Goal: Task Accomplishment & Management: Use online tool/utility

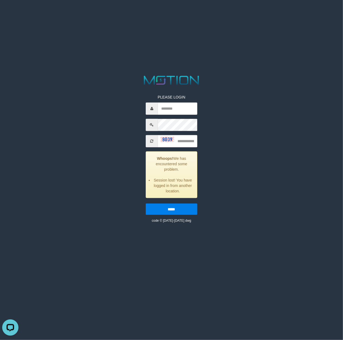
click at [72, 14] on html "PLEASE LOGIN Whoops! We has encountered some problem. Session lost! You have lo…" at bounding box center [171, 7] width 343 height 14
click at [42, 14] on html "PLEASE LOGIN Whoops! We has encountered some problem. Session lost! You have lo…" at bounding box center [171, 7] width 343 height 14
click at [181, 106] on input "text" at bounding box center [178, 108] width 40 height 12
paste input "**********"
type input "**********"
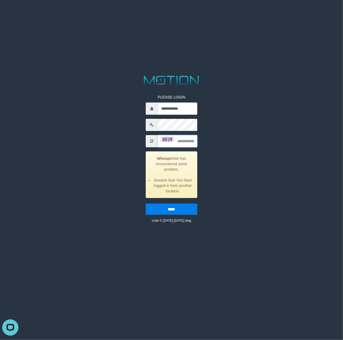
click at [189, 142] on input "text" at bounding box center [178, 141] width 40 height 12
type input "****"
click at [146, 203] on input "*****" at bounding box center [172, 208] width 52 height 11
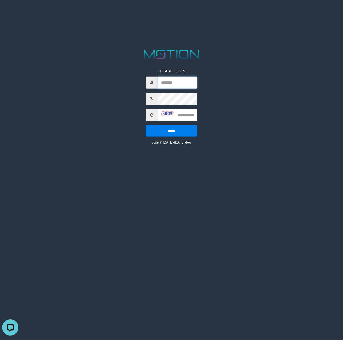
paste input "**********"
click at [179, 81] on input "**********" at bounding box center [178, 82] width 40 height 12
type input "**********"
click at [195, 118] on input "text" at bounding box center [178, 115] width 40 height 12
type input "****"
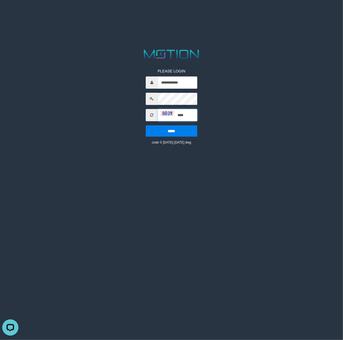
click at [146, 125] on input "*****" at bounding box center [172, 130] width 52 height 11
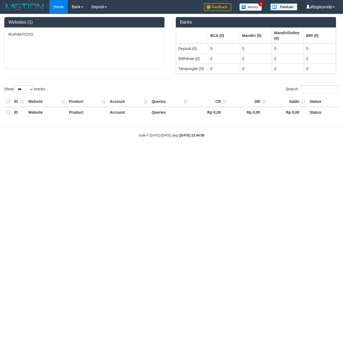
select select "***"
drag, startPoint x: 0, startPoint y: 0, endPoint x: 229, endPoint y: 183, distance: 293.0
click at [242, 152] on html "Toggle navigation Home Bank Account List Load By Website Group [ITOTO] RUPIAHTO…" at bounding box center [171, 76] width 343 height 152
drag, startPoint x: 49, startPoint y: 199, endPoint x: 61, endPoint y: 42, distance: 156.9
click at [49, 152] on html "Toggle navigation Home Bank Account List Load By Website Group [ITOTO] RUPIAHTO…" at bounding box center [171, 76] width 343 height 152
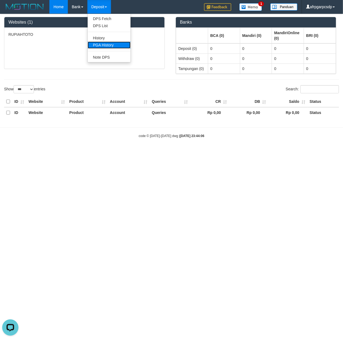
click at [106, 43] on link "PGA History" at bounding box center [109, 45] width 43 height 7
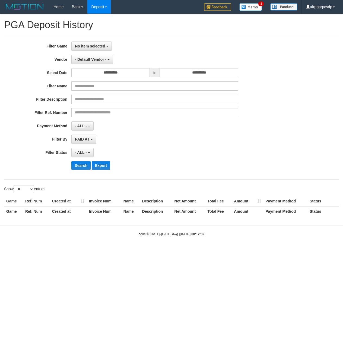
select select
select select "**"
click at [93, 53] on div "**********" at bounding box center [143, 108] width 286 height 132
click at [98, 48] on span "No item selected" at bounding box center [90, 46] width 30 height 4
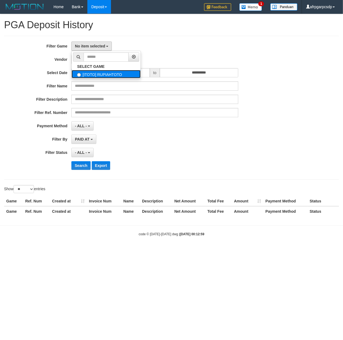
click at [107, 77] on label "[ITOTO] RUPIAHTOTO" at bounding box center [106, 74] width 69 height 8
select select "***"
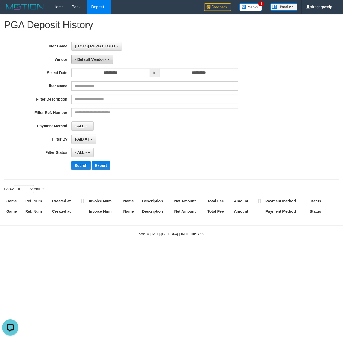
click at [100, 60] on span "- Default Vendor -" at bounding box center [90, 59] width 31 height 4
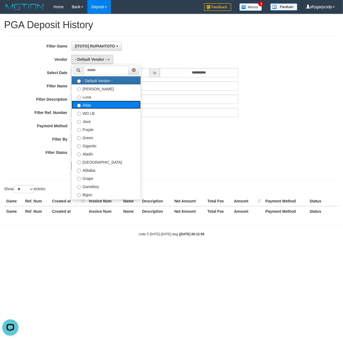
click at [102, 107] on label "Atlas" at bounding box center [106, 105] width 69 height 8
select select "**********"
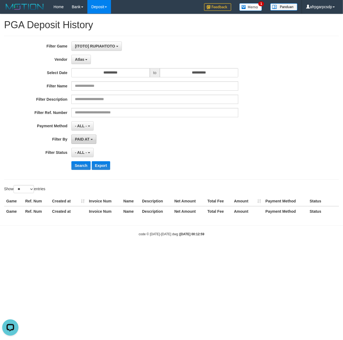
click at [84, 141] on span "PAID AT" at bounding box center [82, 139] width 14 height 4
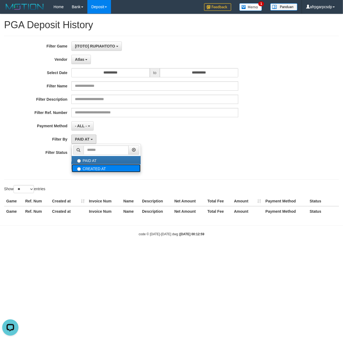
click at [94, 168] on label "CREATED AT" at bounding box center [106, 168] width 69 height 8
select select "*"
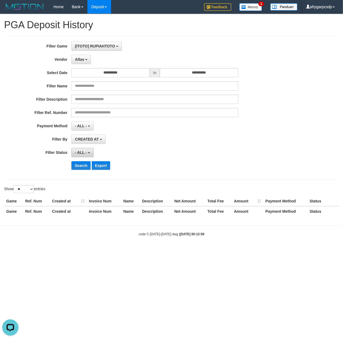
click at [84, 154] on span "- ALL -" at bounding box center [81, 152] width 12 height 4
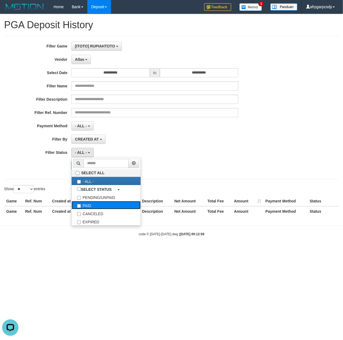
click at [99, 209] on label "PAID" at bounding box center [106, 205] width 69 height 8
select select "*"
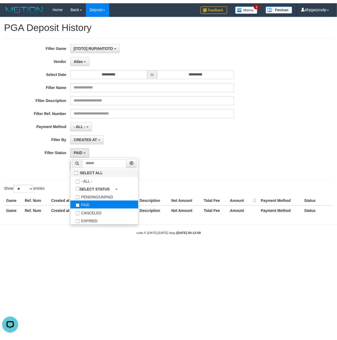
scroll to position [16, 0]
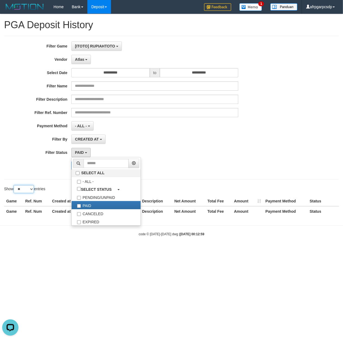
select select "***"
click option "***" at bounding box center [0, 0] width 0 height 0
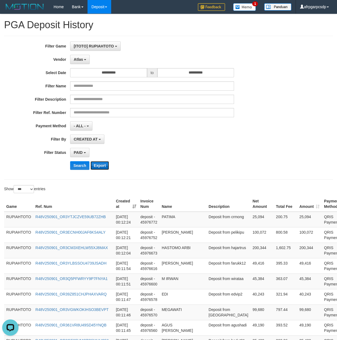
click at [102, 165] on button "Export" at bounding box center [99, 165] width 18 height 9
drag, startPoint x: 189, startPoint y: 163, endPoint x: 173, endPoint y: 147, distance: 22.8
click at [189, 162] on div "**********" at bounding box center [140, 108] width 280 height 132
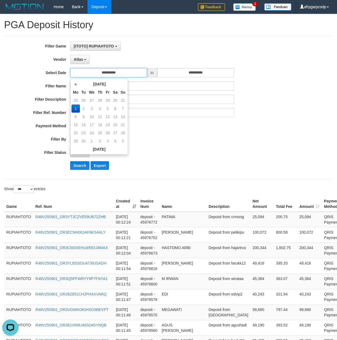
click at [128, 77] on input "**********" at bounding box center [108, 72] width 77 height 9
click at [122, 100] on td "31" at bounding box center [123, 100] width 8 height 8
type input "**********"
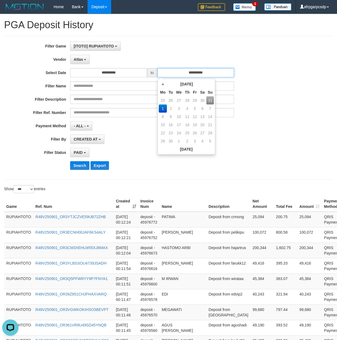
click at [197, 75] on input "**********" at bounding box center [195, 72] width 77 height 9
click at [210, 99] on td "31" at bounding box center [210, 100] width 8 height 8
type input "**********"
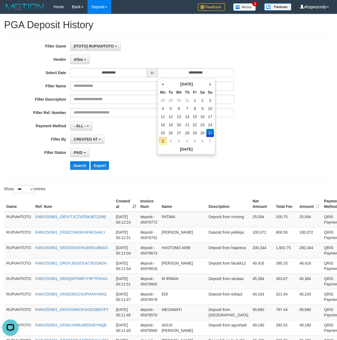
drag, startPoint x: 249, startPoint y: 143, endPoint x: 160, endPoint y: 157, distance: 89.4
click at [249, 143] on div "**********" at bounding box center [140, 139] width 280 height 9
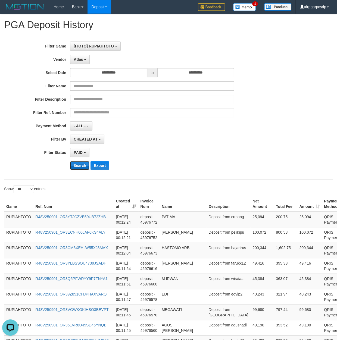
click at [72, 168] on button "Search" at bounding box center [79, 165] width 19 height 9
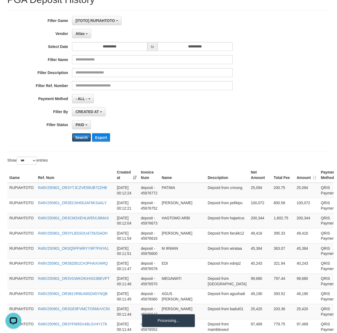
scroll to position [43, 0]
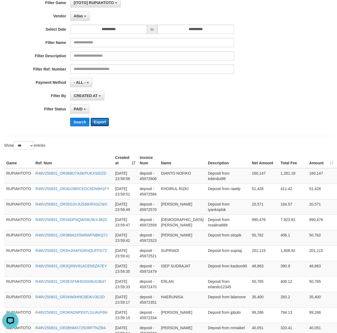
click at [100, 123] on button "Export" at bounding box center [99, 122] width 18 height 9
click at [249, 129] on div "**********" at bounding box center [140, 64] width 280 height 132
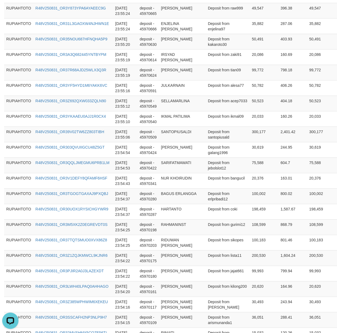
scroll to position [1541, 0]
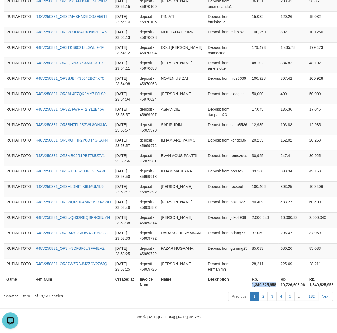
drag, startPoint x: 223, startPoint y: 286, endPoint x: 248, endPoint y: 286, distance: 24.2
click at [249, 286] on th "Rp. 1,340,825,958" at bounding box center [263, 281] width 29 height 15
copy th "1,340,825,958"
click at [287, 295] on link "5" at bounding box center [289, 296] width 9 height 9
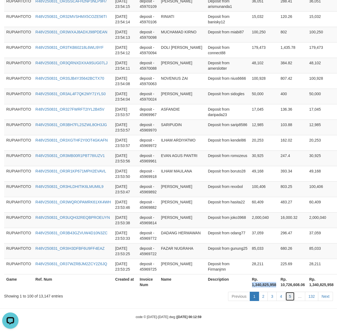
click at [287, 295] on link "5" at bounding box center [289, 296] width 9 height 9
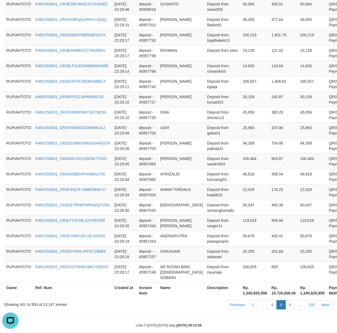
click at [288, 300] on link "6" at bounding box center [289, 304] width 9 height 9
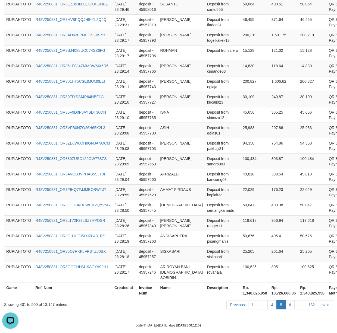
click at [288, 300] on link "6" at bounding box center [289, 304] width 9 height 9
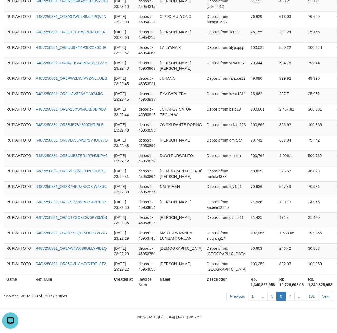
scroll to position [1525, 0]
click at [288, 296] on link "7" at bounding box center [289, 296] width 9 height 9
drag, startPoint x: 286, startPoint y: 293, endPoint x: 288, endPoint y: 296, distance: 3.1
click at [288, 296] on link "7" at bounding box center [289, 296] width 9 height 9
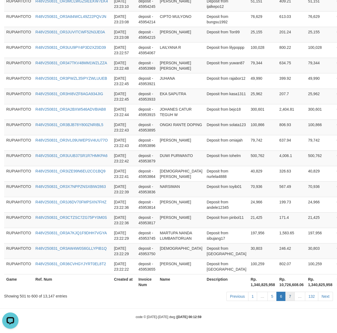
click at [288, 296] on link "7" at bounding box center [289, 296] width 9 height 9
click at [289, 296] on link "7" at bounding box center [289, 296] width 9 height 9
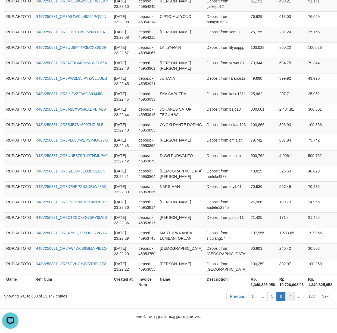
click at [289, 296] on link "7" at bounding box center [289, 296] width 9 height 9
click at [290, 296] on link "7" at bounding box center [289, 296] width 9 height 9
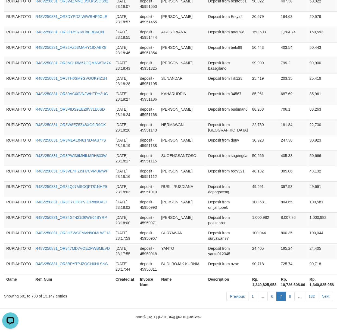
click at [290, 296] on link "8" at bounding box center [289, 296] width 9 height 9
click at [289, 296] on link "8" at bounding box center [289, 296] width 9 height 9
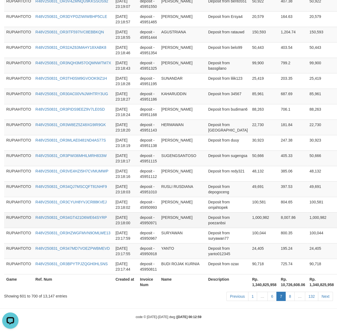
scroll to position [1536, 0]
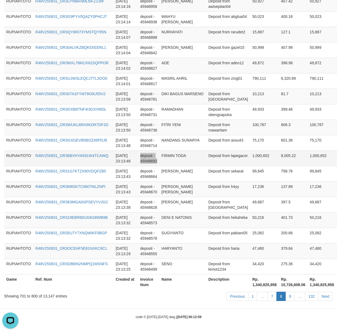
click at [181, 163] on td "FIRMIN TODA" at bounding box center [182, 158] width 47 height 15
click at [289, 299] on link "9" at bounding box center [289, 296] width 9 height 9
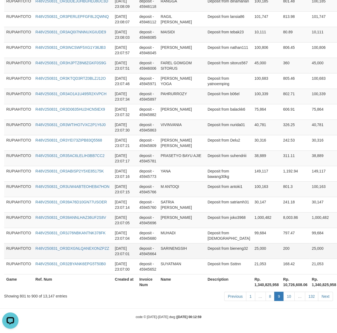
scroll to position [1503, 0]
click at [288, 298] on link "10" at bounding box center [288, 296] width 11 height 9
click at [288, 297] on link "10" at bounding box center [288, 296] width 11 height 9
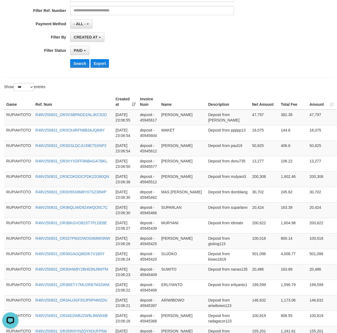
scroll to position [0, 0]
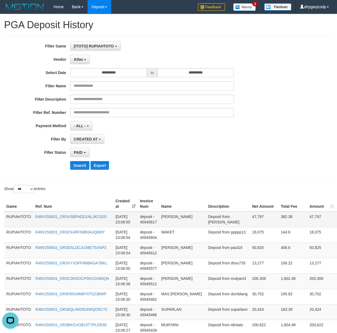
drag, startPoint x: 213, startPoint y: 166, endPoint x: 204, endPoint y: 217, distance: 51.7
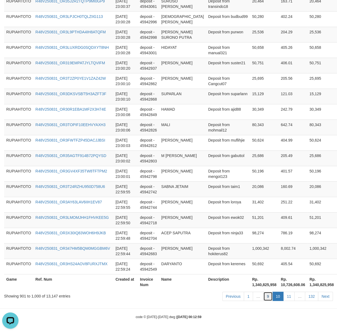
click at [266, 298] on link "9" at bounding box center [267, 296] width 9 height 9
drag, startPoint x: 266, startPoint y: 298, endPoint x: 260, endPoint y: 294, distance: 7.0
click at [260, 294] on ul "Previous 1 … 9 10 11 … 132 Next" at bounding box center [277, 296] width 110 height 9
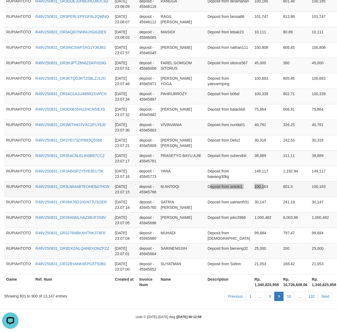
click at [236, 189] on tr "RUPIAHTOTO R48V250831_OR3UW4ABTEOHEB47HON 2025-08-31 23:07:15 deposit - 4594576…" at bounding box center [189, 189] width 370 height 15
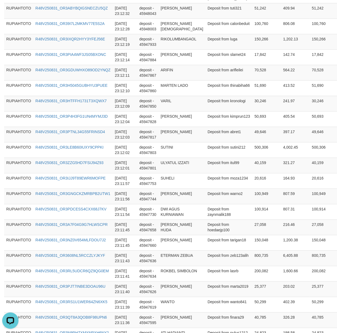
scroll to position [0, 0]
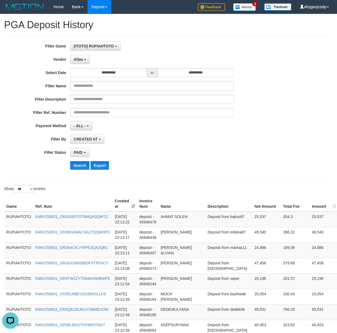
drag, startPoint x: 205, startPoint y: 269, endPoint x: 129, endPoint y: 199, distance: 102.6
click at [208, 224] on td "Deposit from bakso97" at bounding box center [228, 220] width 47 height 16
copy td "bakso97"
click at [208, 224] on td "Deposit from bakso97" at bounding box center [228, 220] width 47 height 16
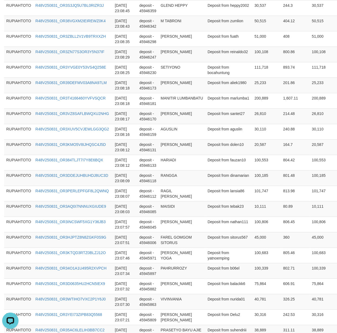
scroll to position [1503, 0]
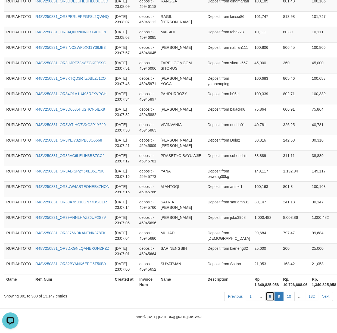
click at [267, 296] on link "8" at bounding box center [269, 296] width 9 height 9
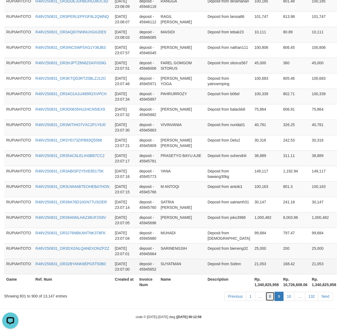
drag, startPoint x: 267, startPoint y: 296, endPoint x: 10, endPoint y: 259, distance: 259.5
click at [265, 296] on link "8" at bounding box center [269, 296] width 9 height 9
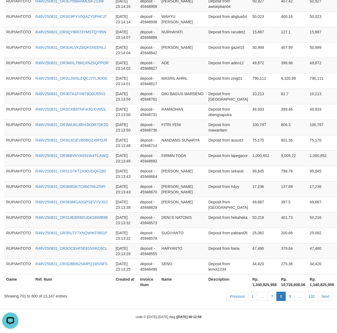
scroll to position [1536, 0]
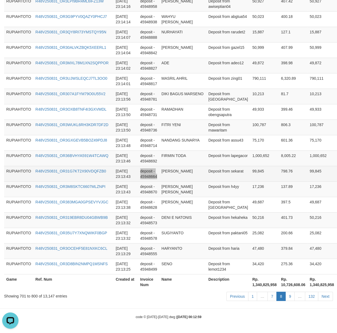
drag, startPoint x: 163, startPoint y: 168, endPoint x: 166, endPoint y: 165, distance: 3.7
click at [166, 166] on td "TOMI LUKMANTORO" at bounding box center [182, 173] width 47 height 15
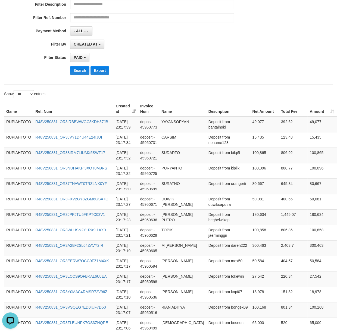
scroll to position [0, 0]
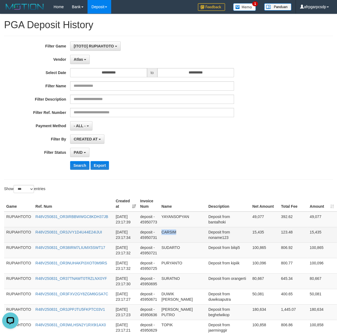
copy td "CARSIM"
drag, startPoint x: 208, startPoint y: 270, endPoint x: 210, endPoint y: 229, distance: 41.1
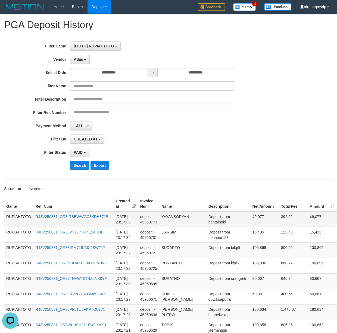
click at [207, 221] on td "Deposit from bantalhoki" at bounding box center [228, 220] width 44 height 16
copy td "bantalhoki"
click at [207, 221] on td "Deposit from bantalhoki" at bounding box center [228, 220] width 44 height 16
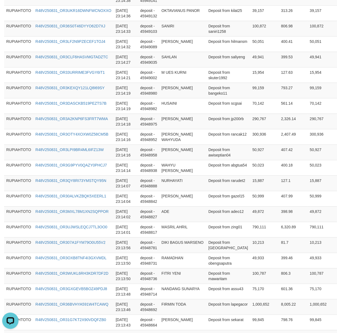
scroll to position [1536, 0]
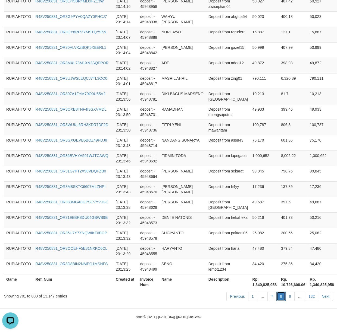
click at [276, 296] on link "8" at bounding box center [280, 296] width 9 height 9
click at [268, 296] on link "7" at bounding box center [271, 296] width 9 height 9
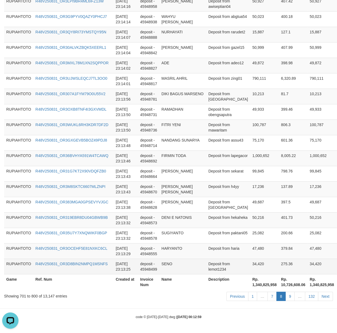
scroll to position [1503, 0]
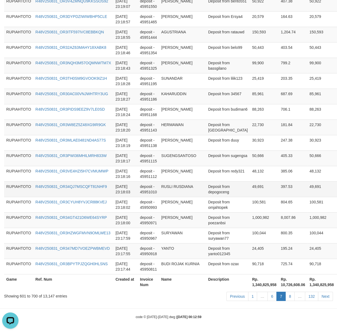
click at [136, 192] on tr "RUPIAHTOTO R48V250831_OR34QJ7MSCQFT81NHF9 2025-08-31 23:18:03 deposit - 4595101…" at bounding box center [188, 189] width 368 height 15
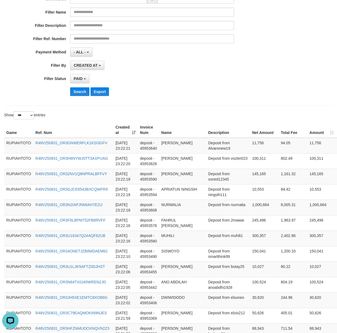
scroll to position [0, 0]
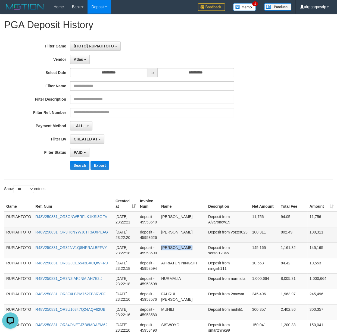
copy td "NUR MAHSUN"
copy td "SAIFUL MUNIR"
drag, startPoint x: 219, startPoint y: 265, endPoint x: 221, endPoint y: 240, distance: 24.8
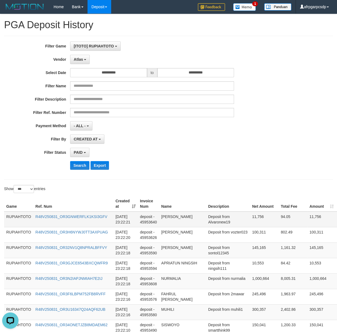
click at [219, 222] on td "Deposit from Alvaronew19" at bounding box center [228, 220] width 44 height 16
copy td "Alvaronew19"
click at [219, 222] on td "Deposit from Alvaronew19" at bounding box center [228, 220] width 44 height 16
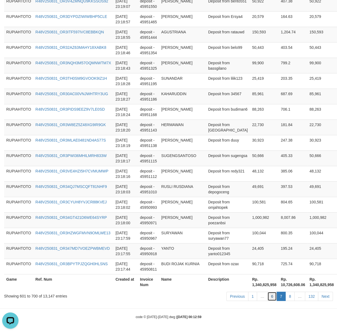
click at [268, 296] on link "6" at bounding box center [271, 296] width 9 height 9
drag, startPoint x: 268, startPoint y: 296, endPoint x: 5, endPoint y: 278, distance: 263.4
click at [268, 296] on link "6" at bounding box center [271, 296] width 9 height 9
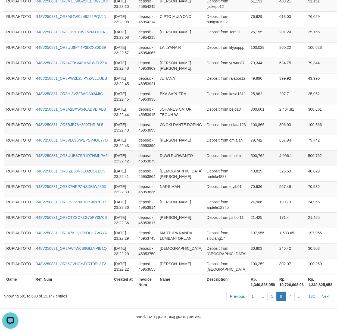
scroll to position [1525, 0]
click at [151, 156] on td "deposit - 45953879" at bounding box center [146, 158] width 21 height 15
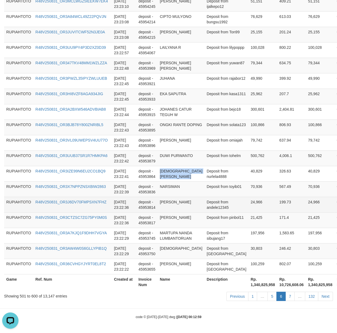
drag, startPoint x: 207, startPoint y: 251, endPoint x: 202, endPoint y: 195, distance: 56.7
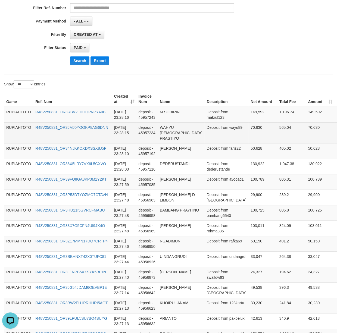
scroll to position [19, 0]
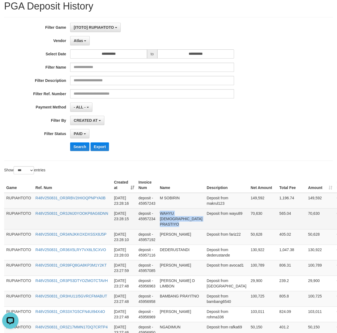
copy td "WAHYU BUDI PRASTIYO"
drag, startPoint x: 213, startPoint y: 259, endPoint x: 205, endPoint y: 219, distance: 41.1
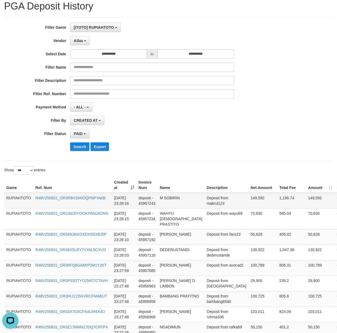
click at [206, 205] on td "Deposit from makrul123" at bounding box center [226, 201] width 44 height 16
copy td "makrul123"
click at [206, 205] on td "Deposit from makrul123" at bounding box center [226, 201] width 44 height 16
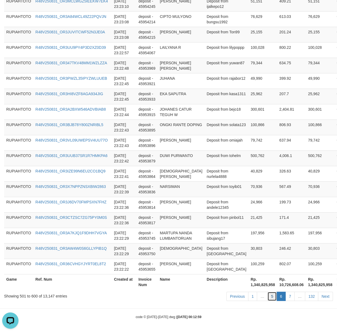
click at [270, 296] on link "5" at bounding box center [271, 296] width 9 height 9
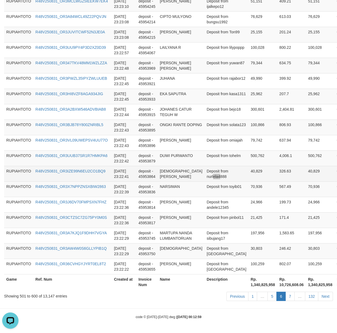
click at [209, 171] on td "Deposit from nurlela4888" at bounding box center [226, 173] width 44 height 15
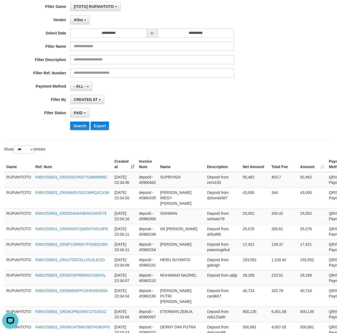
scroll to position [0, 0]
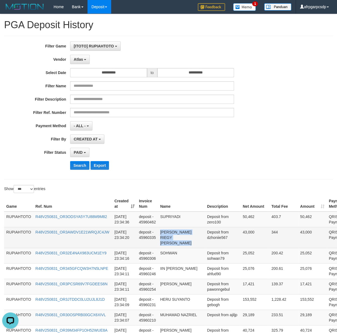
copy td "MUHAMAD RIEGY FADI"
drag, startPoint x: 208, startPoint y: 239, endPoint x: 209, endPoint y: 242, distance: 3.1
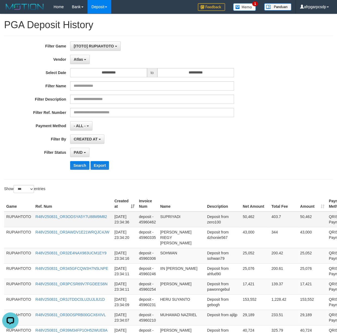
click at [205, 223] on td "Deposit from zero100" at bounding box center [223, 220] width 36 height 16
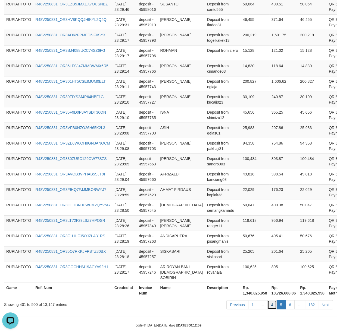
drag, startPoint x: 270, startPoint y: 299, endPoint x: 267, endPoint y: 299, distance: 3.3
click at [270, 300] on link "4" at bounding box center [271, 304] width 9 height 9
click at [267, 300] on link "4" at bounding box center [271, 304] width 9 height 9
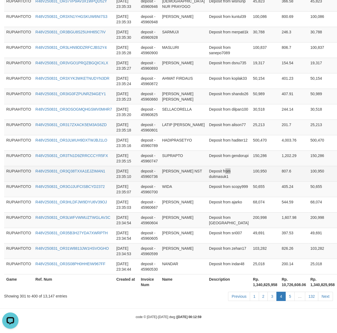
click at [228, 169] on td "Deposit from duitmasuk1" at bounding box center [229, 173] width 44 height 15
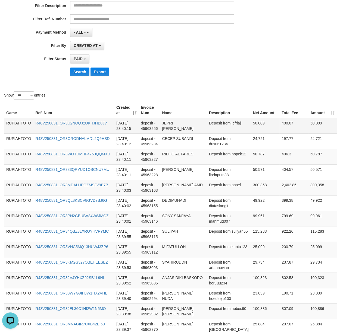
scroll to position [0, 0]
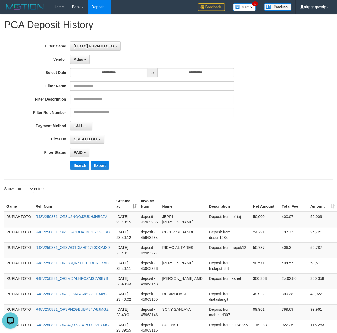
drag, startPoint x: 220, startPoint y: 200, endPoint x: 11, endPoint y: 158, distance: 213.4
click at [210, 225] on td "Deposit from jefriaji" at bounding box center [229, 220] width 44 height 16
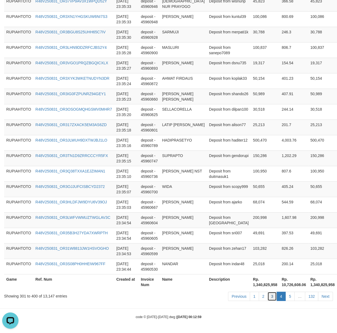
click at [271, 295] on link "3" at bounding box center [271, 296] width 9 height 9
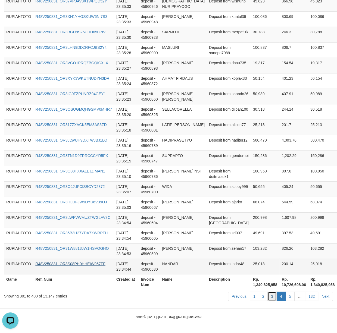
drag, startPoint x: 271, startPoint y: 295, endPoint x: 60, endPoint y: 263, distance: 213.6
click at [270, 295] on link "3" at bounding box center [271, 296] width 9 height 9
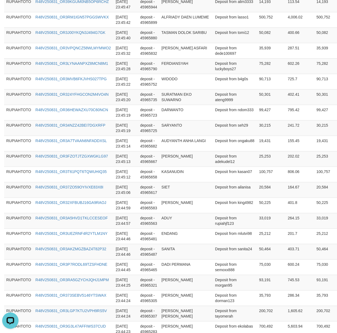
scroll to position [0, 0]
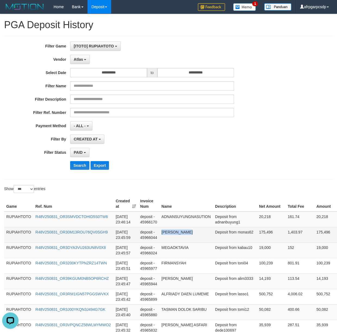
drag, startPoint x: 224, startPoint y: 254, endPoint x: 225, endPoint y: 238, distance: 16.1
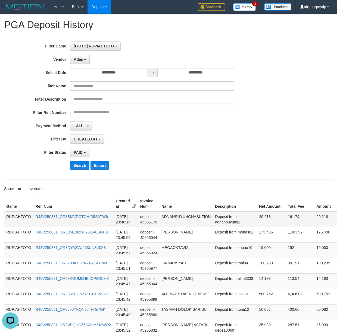
click at [222, 224] on td "Deposit from adnanbuyung1" at bounding box center [235, 220] width 44 height 16
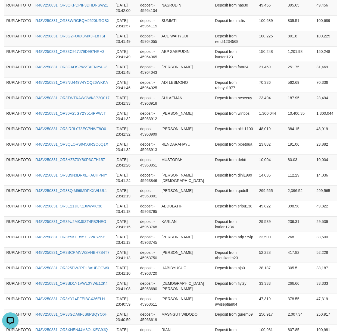
scroll to position [1498, 0]
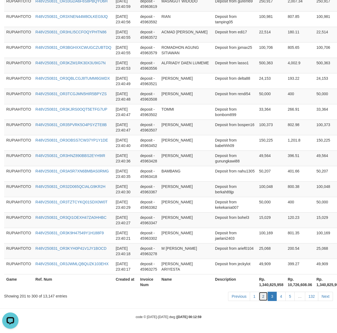
click at [262, 296] on link "2" at bounding box center [262, 296] width 9 height 9
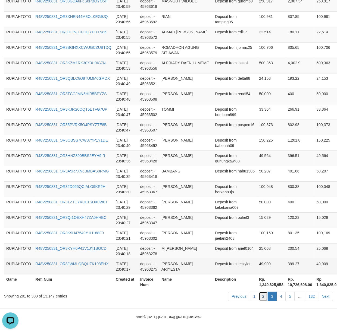
drag, startPoint x: 262, startPoint y: 296, endPoint x: 20, endPoint y: 260, distance: 245.4
click at [262, 296] on link "2" at bounding box center [262, 296] width 9 height 9
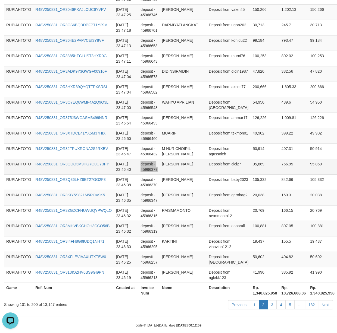
click at [179, 159] on td "SELVIA" at bounding box center [183, 166] width 47 height 15
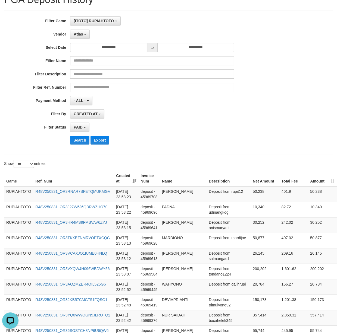
scroll to position [0, 0]
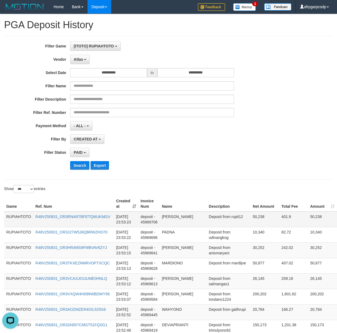
drag, startPoint x: 218, startPoint y: 260, endPoint x: 201, endPoint y: 228, distance: 36.1
click at [209, 223] on td "Deposit from rupit12" at bounding box center [228, 220] width 44 height 16
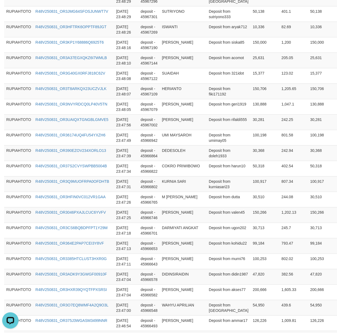
scroll to position [1498, 0]
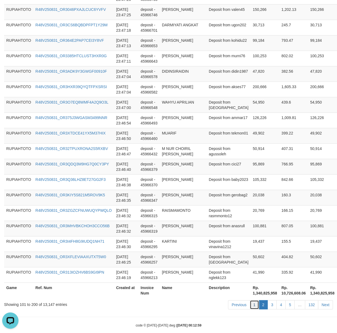
click at [249, 300] on link "1" at bounding box center [253, 304] width 9 height 9
drag, startPoint x: 249, startPoint y: 297, endPoint x: 1, endPoint y: 266, distance: 249.8
click at [239, 300] on ul "Previous 1 2 3 4 5 … 132 Next" at bounding box center [280, 304] width 105 height 9
drag, startPoint x: 90, startPoint y: 196, endPoint x: 98, endPoint y: 196, distance: 8.1
click at [92, 196] on td "R48V250831_OR3KIY5S821M5ROV9K5" at bounding box center [73, 197] width 81 height 15
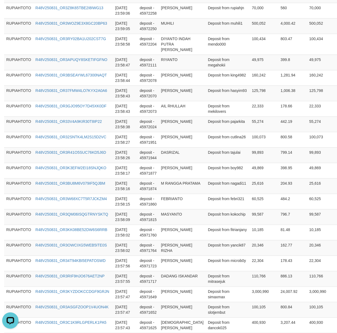
scroll to position [1541, 0]
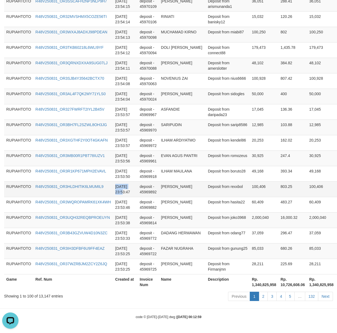
click at [116, 193] on tr "RUPIAHTOTO R48V250831_OR3HLDHITIK6LMUMIL9 2025-08-31 23:53:47 deposit - 4596989…" at bounding box center [187, 189] width 367 height 15
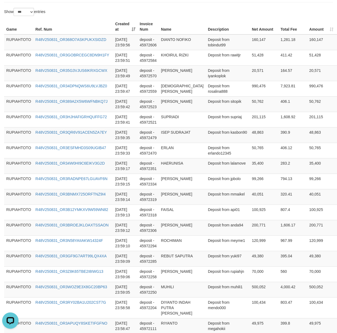
scroll to position [0, 0]
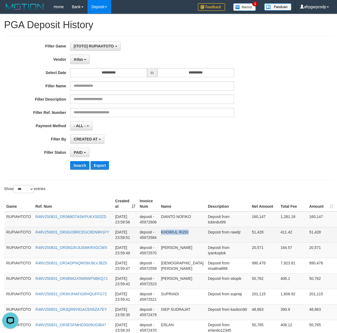
drag, startPoint x: 198, startPoint y: 268, endPoint x: 182, endPoint y: 224, distance: 46.5
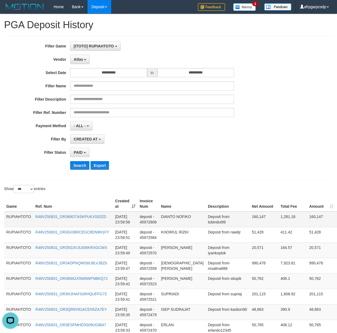
drag, startPoint x: 215, startPoint y: 221, endPoint x: 209, endPoint y: 223, distance: 6.1
click at [215, 221] on td "Deposit from tobindut99" at bounding box center [227, 220] width 44 height 16
click at [208, 223] on td "Deposit from tobindut99" at bounding box center [227, 220] width 44 height 16
